Goal: Task Accomplishment & Management: Use online tool/utility

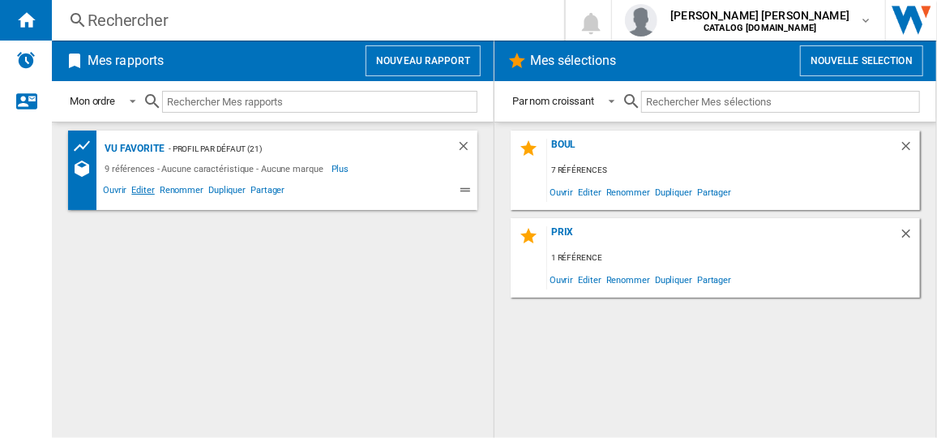
click at [139, 191] on span "Editer" at bounding box center [143, 191] width 28 height 19
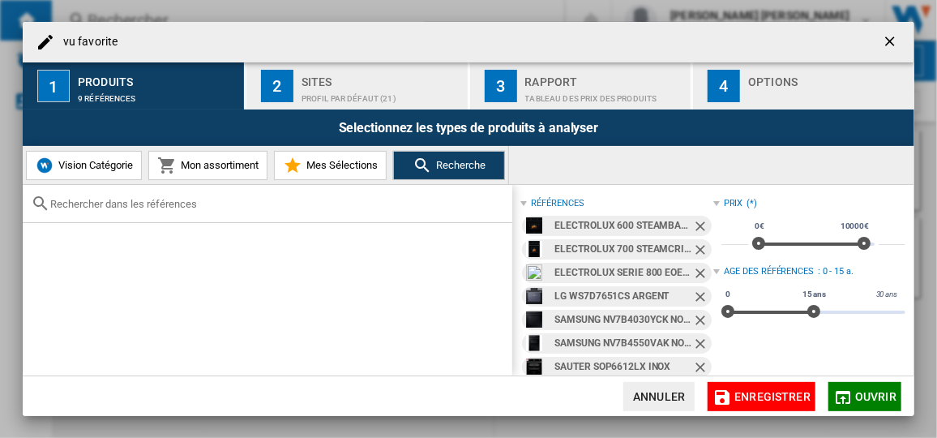
click at [693, 226] on ng-md-icon "Retirer" at bounding box center [701, 227] width 19 height 19
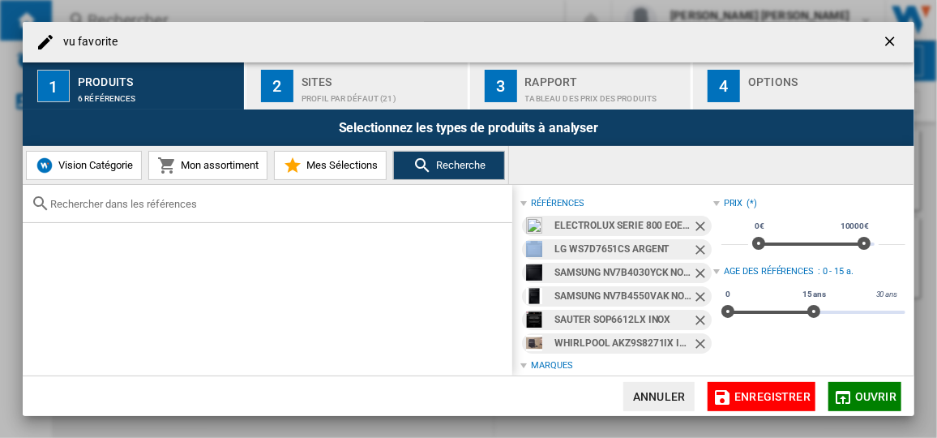
click at [693, 226] on ng-md-icon "Retirer" at bounding box center [701, 227] width 19 height 19
click at [693, 242] on ng-md-icon "Retirer" at bounding box center [701, 251] width 19 height 19
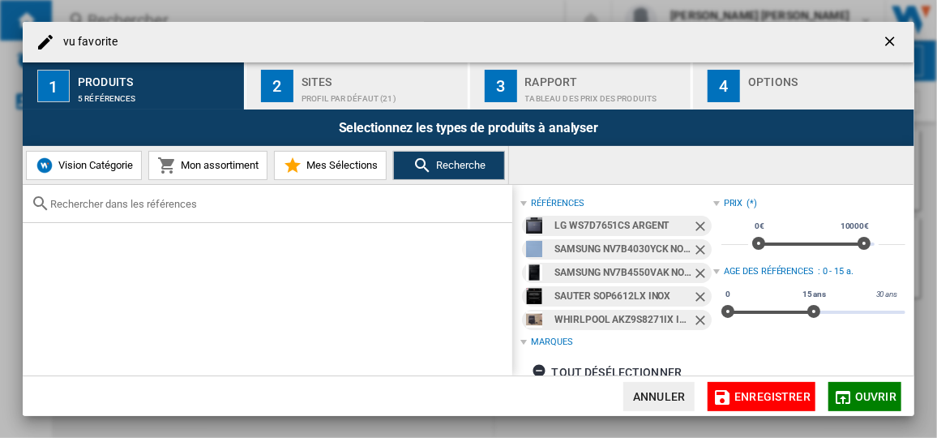
click at [693, 242] on ng-md-icon "Retirer" at bounding box center [701, 251] width 19 height 19
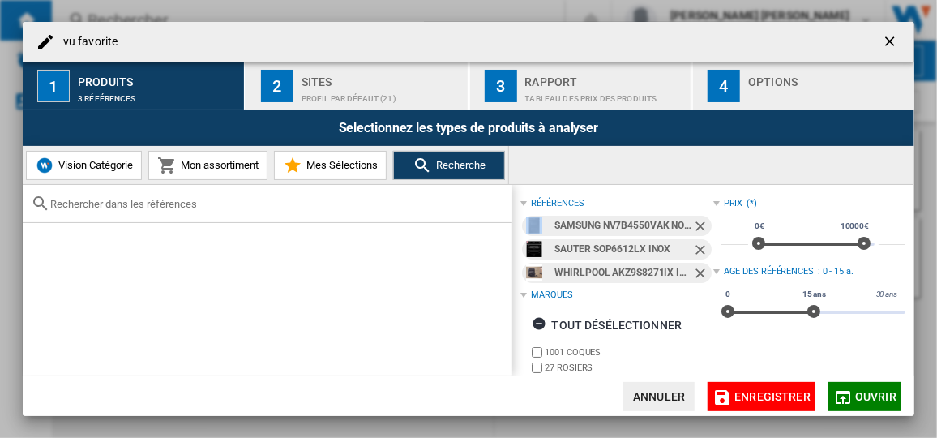
click at [693, 226] on ng-md-icon "Retirer" at bounding box center [701, 227] width 19 height 19
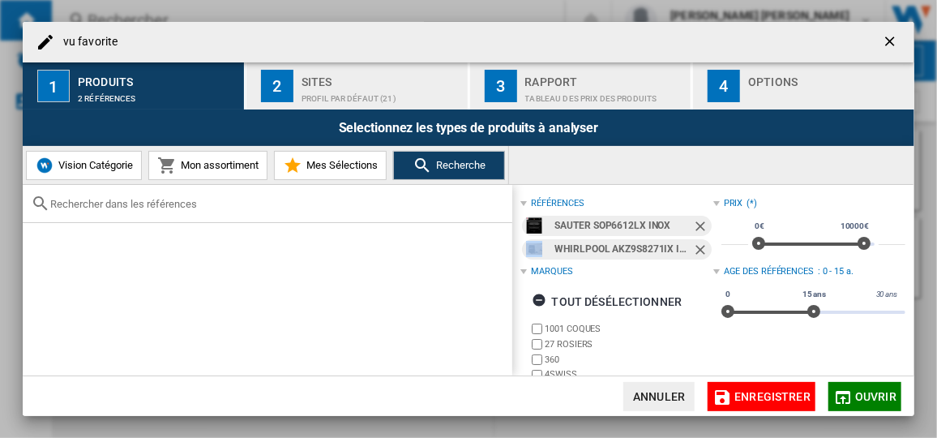
click at [693, 226] on ng-md-icon "Retirer" at bounding box center [701, 227] width 19 height 19
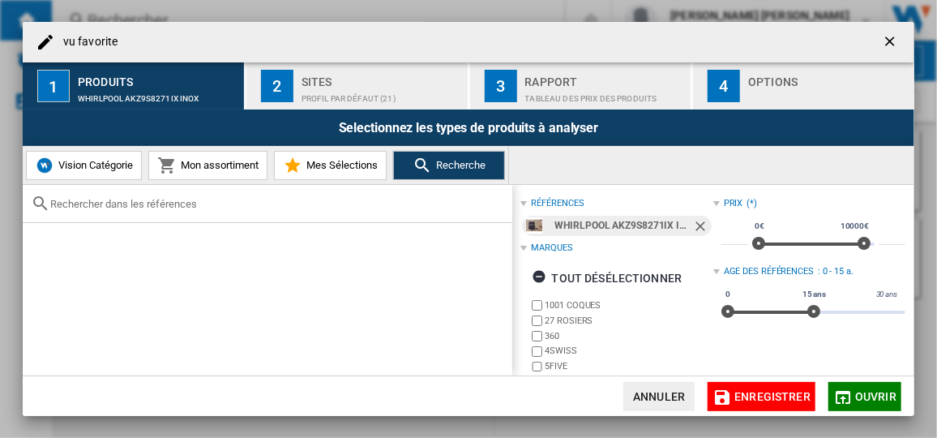
click at [693, 226] on ng-md-icon "Retirer" at bounding box center [701, 227] width 19 height 19
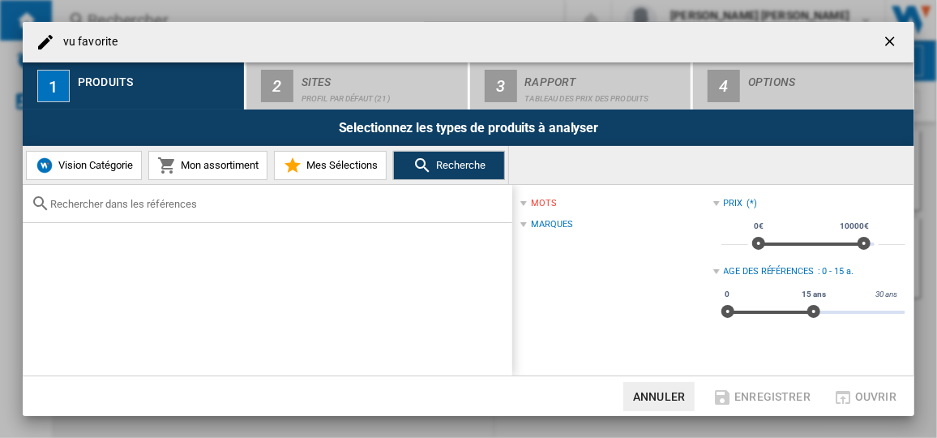
click at [265, 195] on div at bounding box center [268, 204] width 490 height 38
click at [180, 203] on input "text" at bounding box center [277, 204] width 454 height 12
paste input "EOB9S3XH"
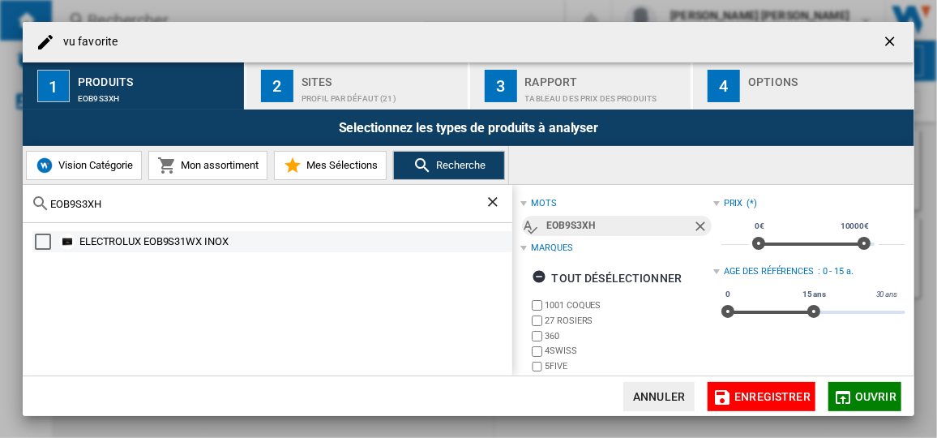
type input "EOB9S3XH"
click at [186, 242] on div "ELECTROLUX EOB9S31WX INOX" at bounding box center [294, 241] width 430 height 16
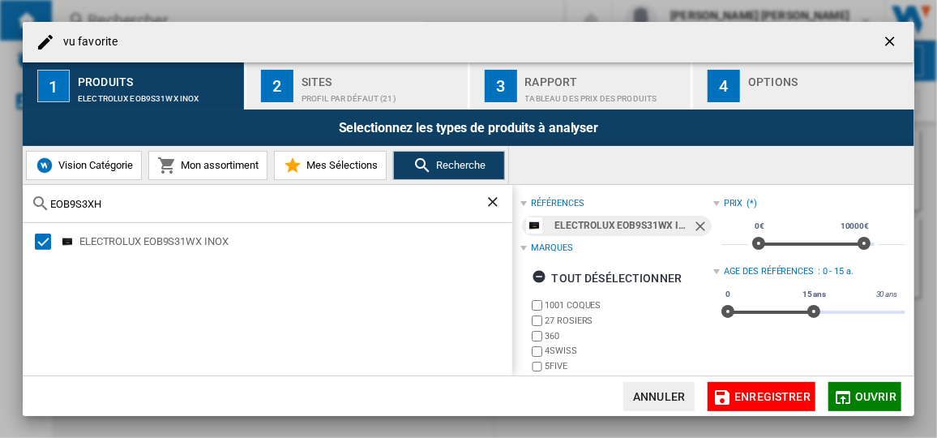
click at [870, 393] on span "Ouvrir" at bounding box center [875, 396] width 41 height 13
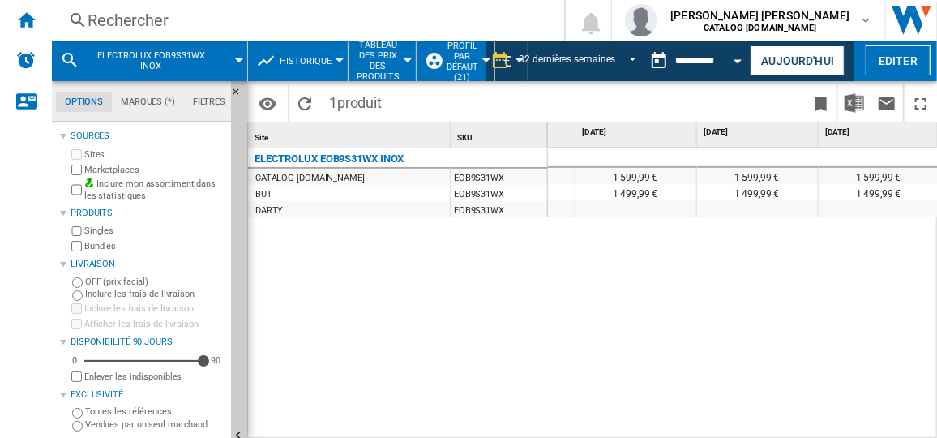
scroll to position [0, 2196]
